Goal: Task Accomplishment & Management: Manage account settings

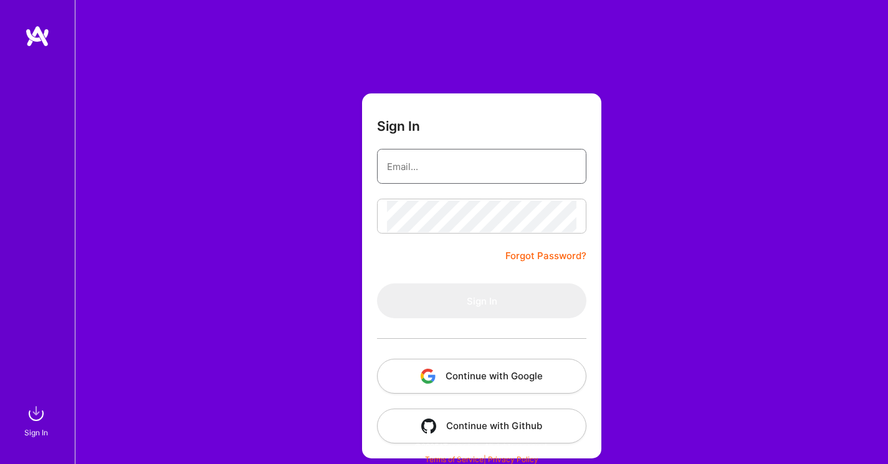
type input "[EMAIL_ADDRESS][DOMAIN_NAME]"
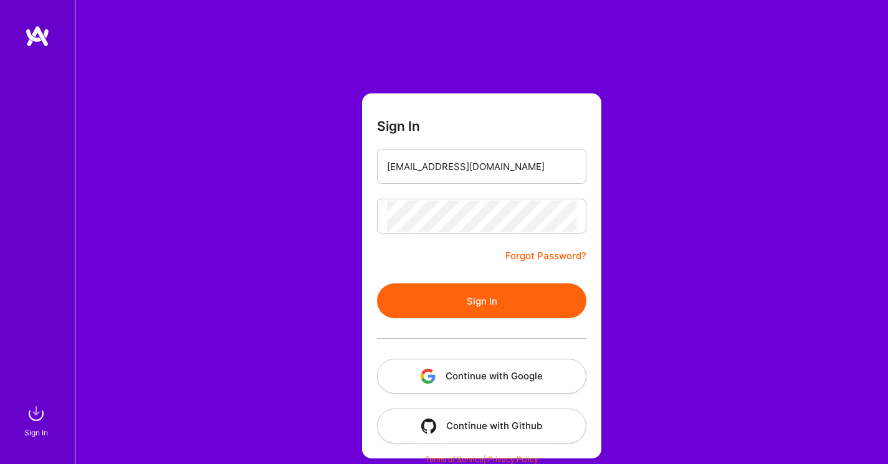
click at [459, 298] on button "Sign In" at bounding box center [481, 301] width 209 height 35
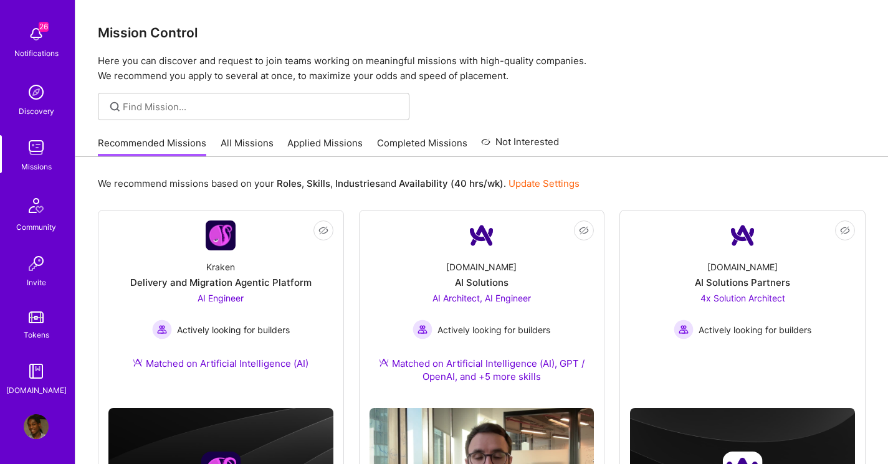
scroll to position [50, 0]
click at [39, 433] on img at bounding box center [36, 426] width 25 height 25
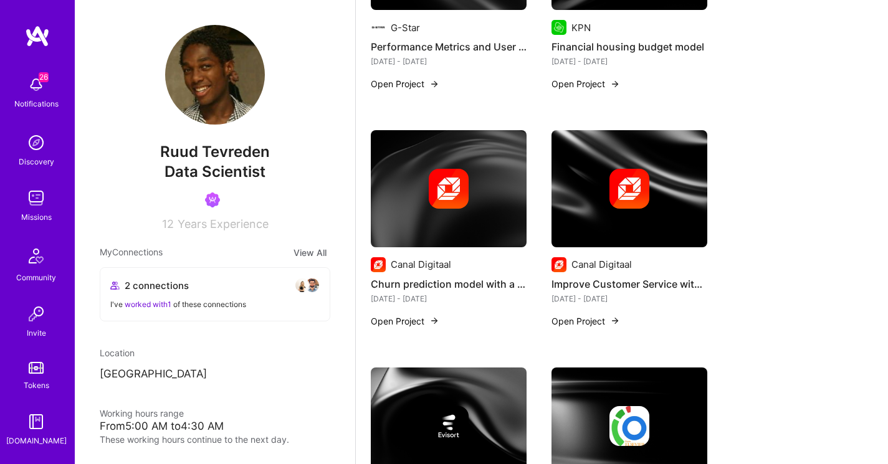
scroll to position [1944, 0]
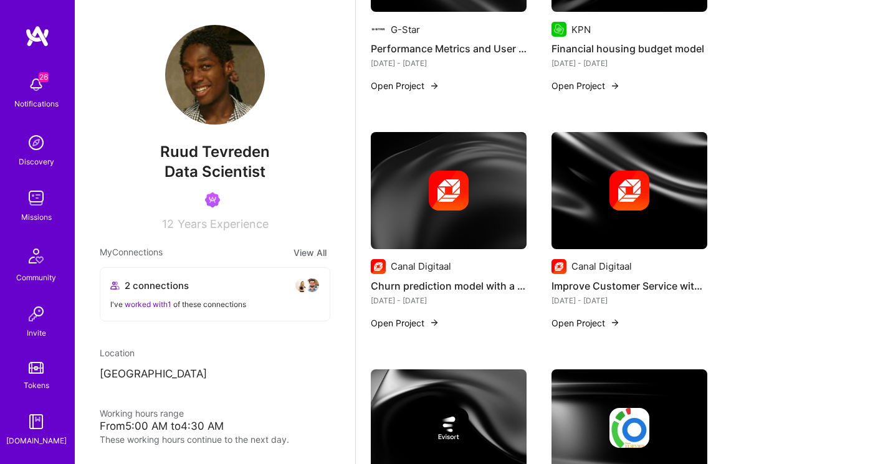
click at [392, 317] on button "Open Project" at bounding box center [405, 323] width 69 height 13
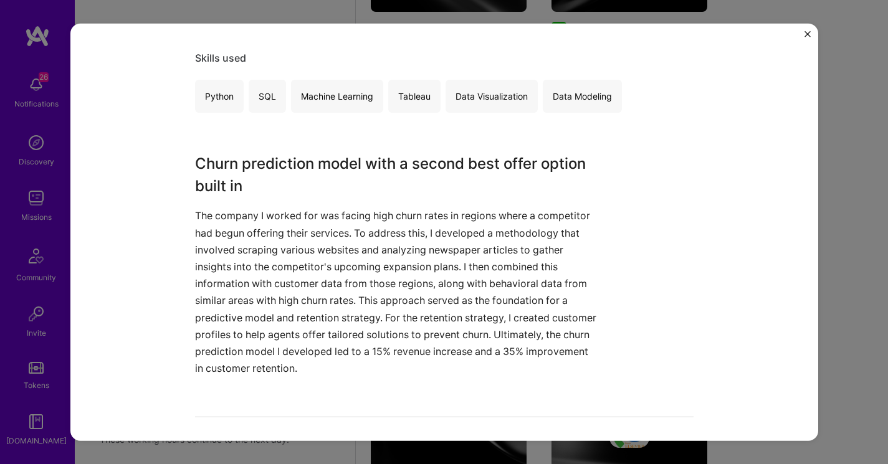
scroll to position [181, 0]
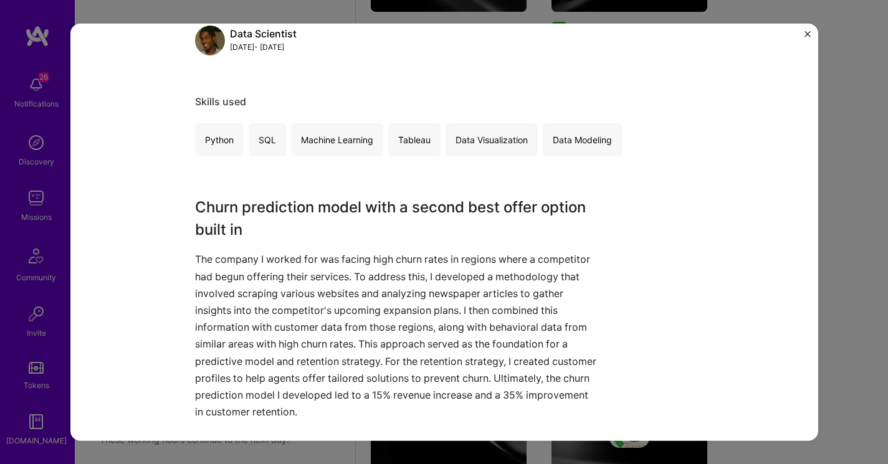
click at [806, 36] on img "Close" at bounding box center [807, 34] width 6 height 6
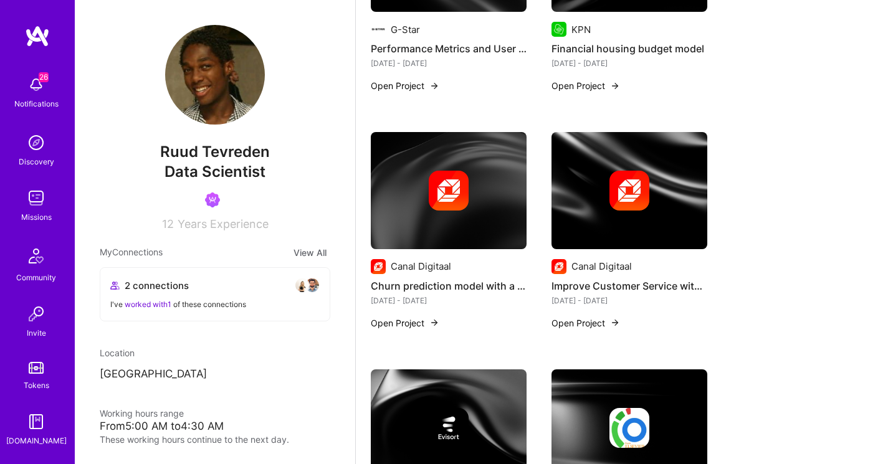
click at [581, 317] on button "Open Project" at bounding box center [585, 323] width 69 height 13
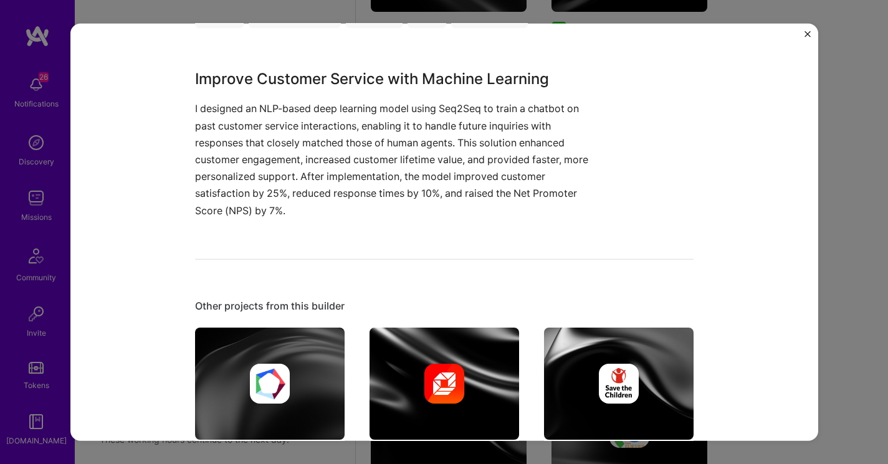
scroll to position [290, 0]
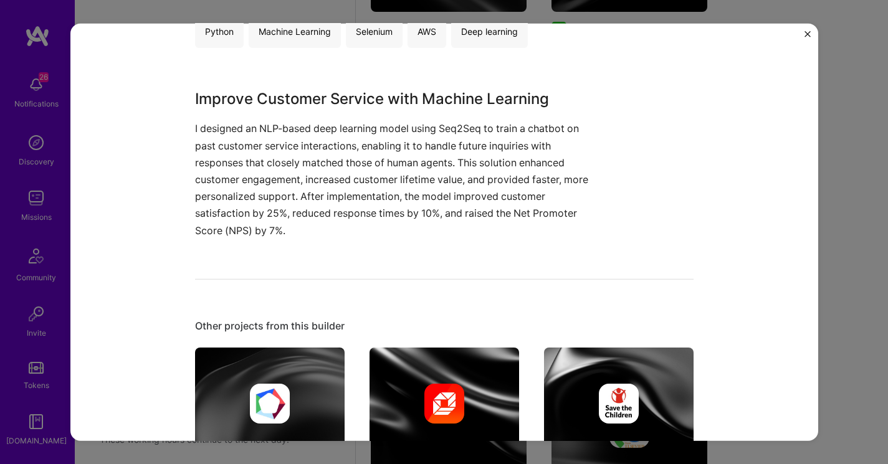
click at [805, 33] on img "Close" at bounding box center [807, 34] width 6 height 6
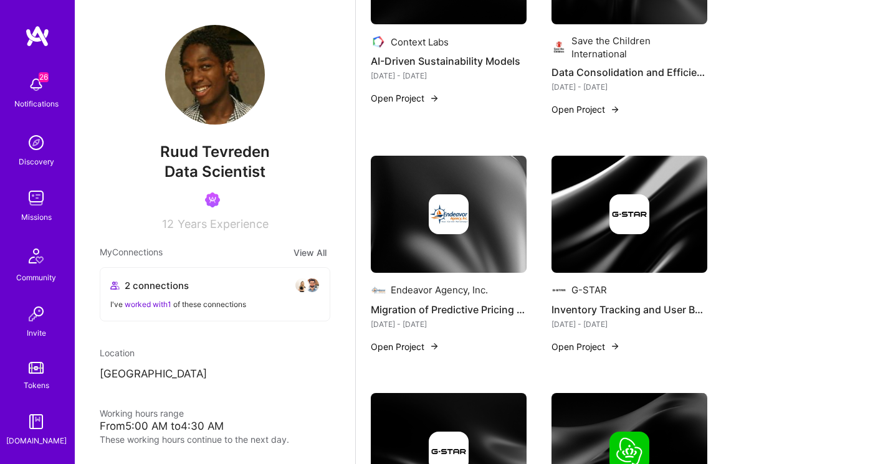
scroll to position [1440, 0]
